Goal: Find specific page/section: Find specific page/section

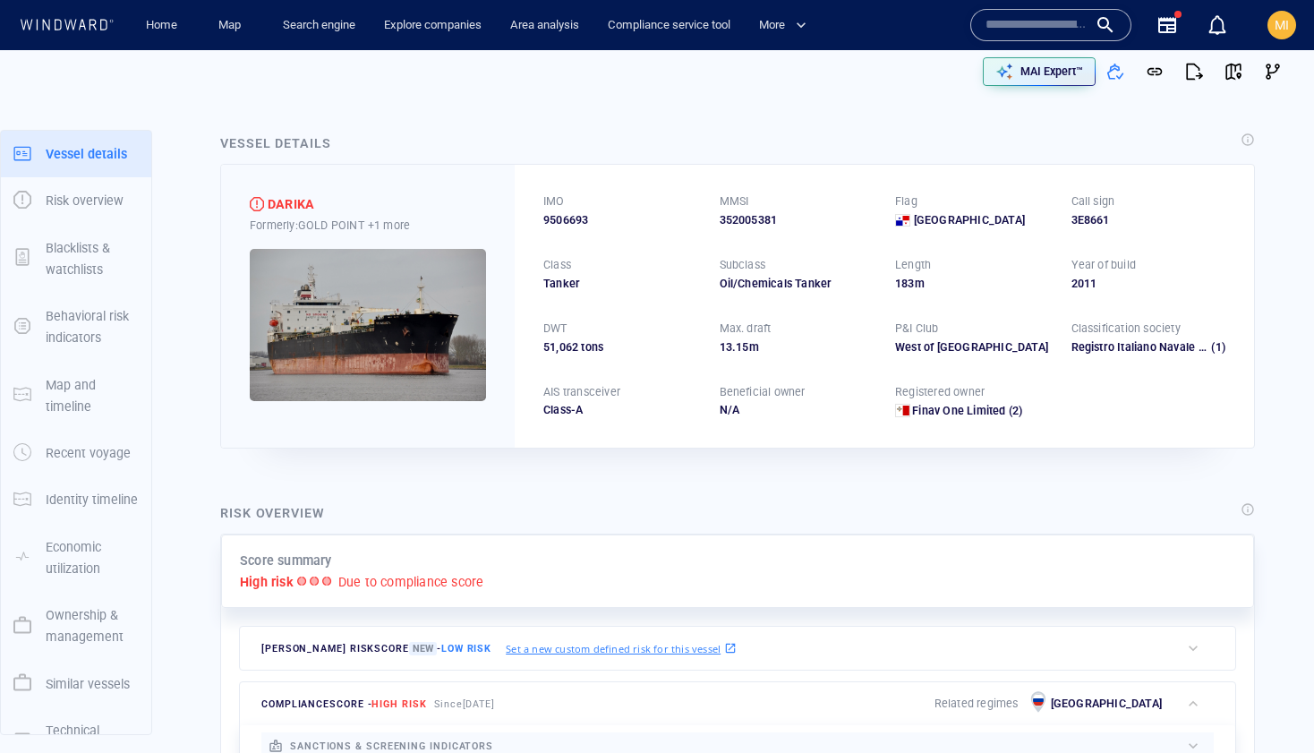
drag, startPoint x: 1005, startPoint y: 28, endPoint x: 997, endPoint y: 16, distance: 14.2
click at [1005, 26] on input "text" at bounding box center [1036, 25] width 102 height 27
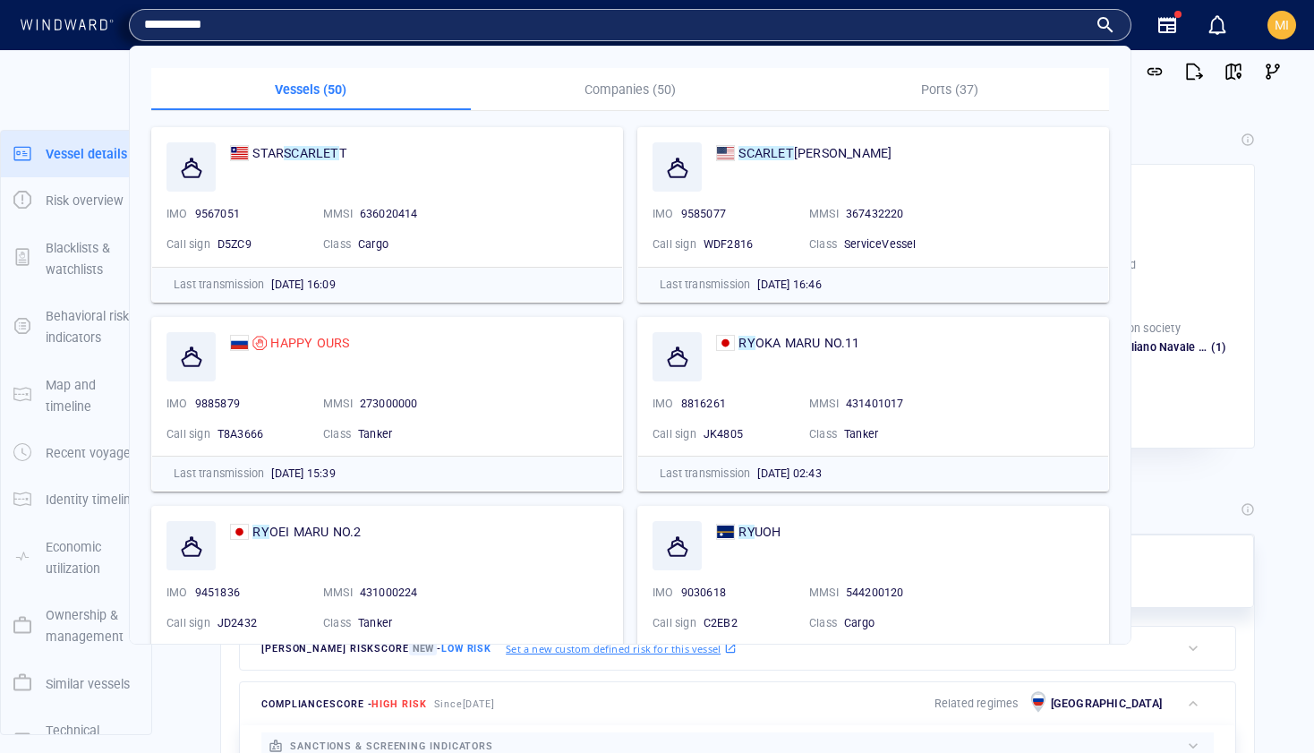
type input "**********"
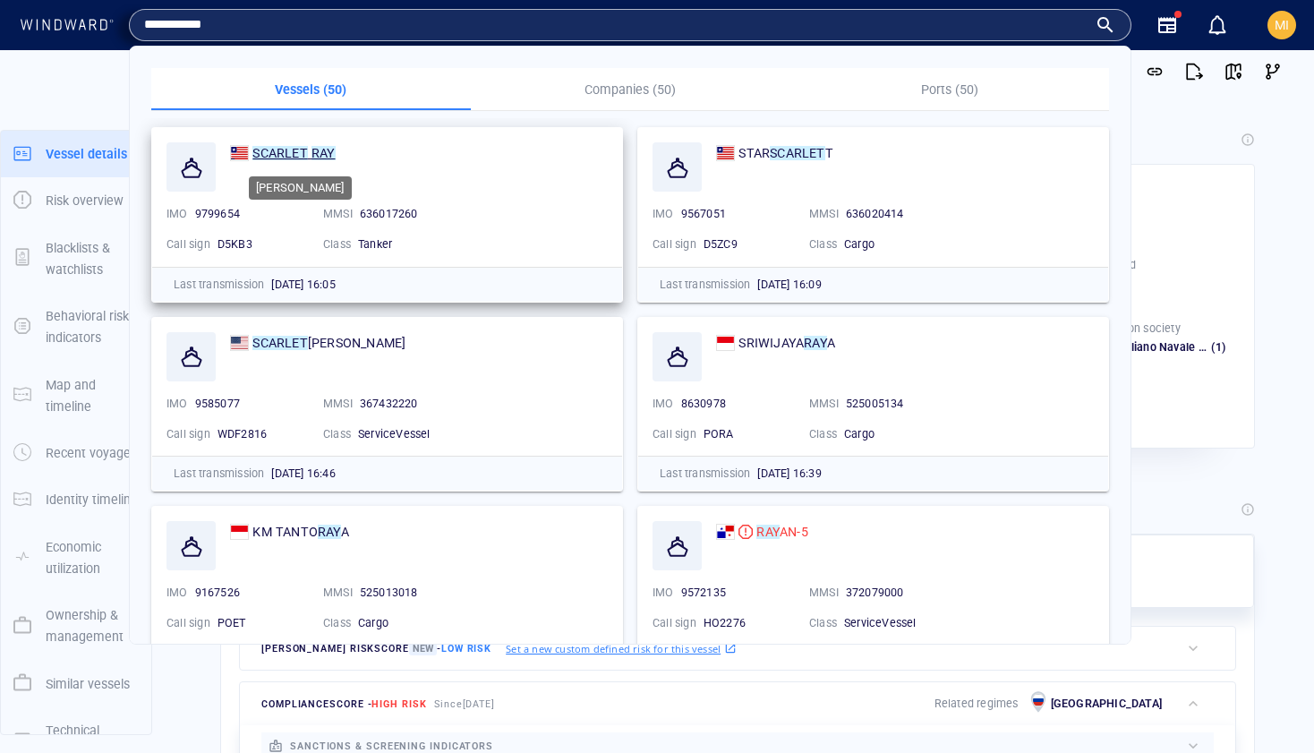
click at [280, 156] on mark "SCARLET" at bounding box center [279, 153] width 55 height 14
